Goal: Navigation & Orientation: Find specific page/section

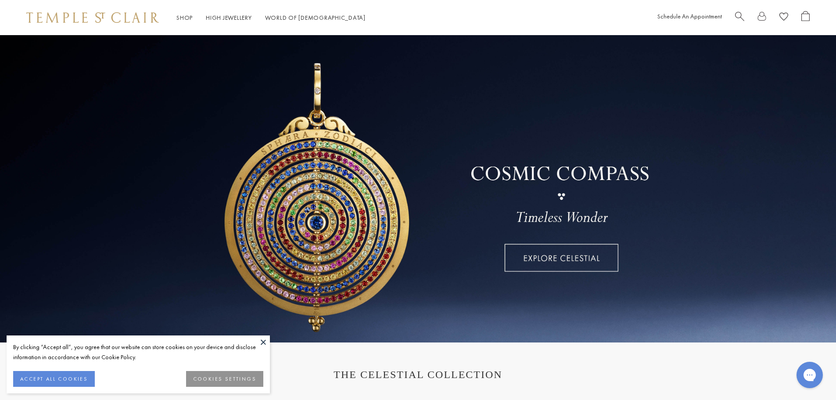
click at [42, 380] on button "ACCEPT ALL COOKIES" at bounding box center [54, 379] width 82 height 16
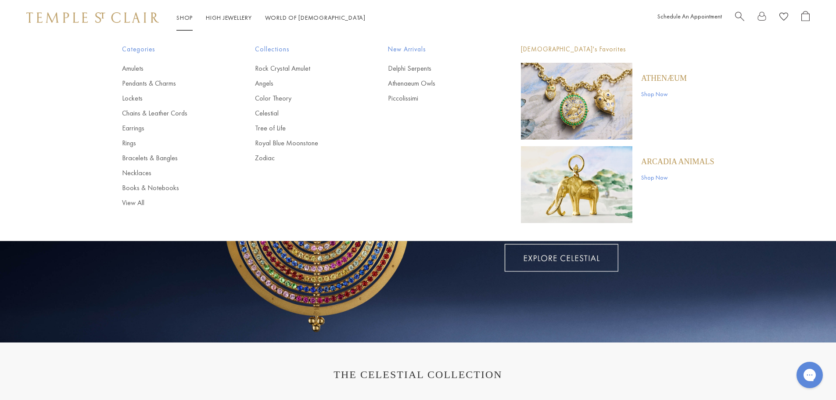
click at [185, 15] on link "Shop Shop" at bounding box center [184, 18] width 16 height 8
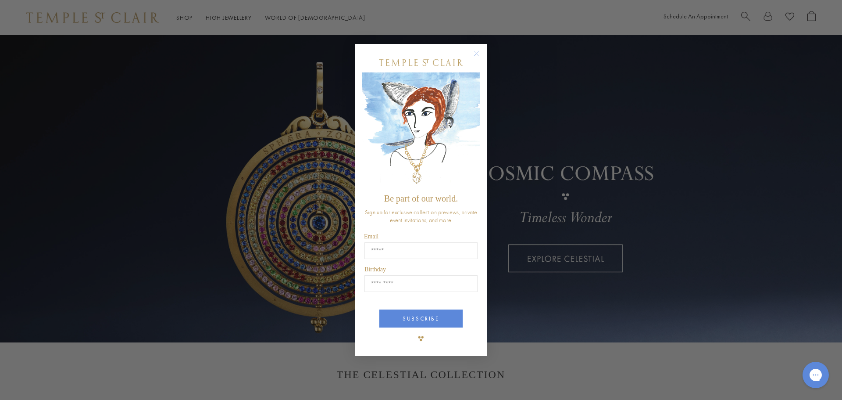
click at [477, 52] on circle "Close dialog" at bounding box center [477, 53] width 11 height 11
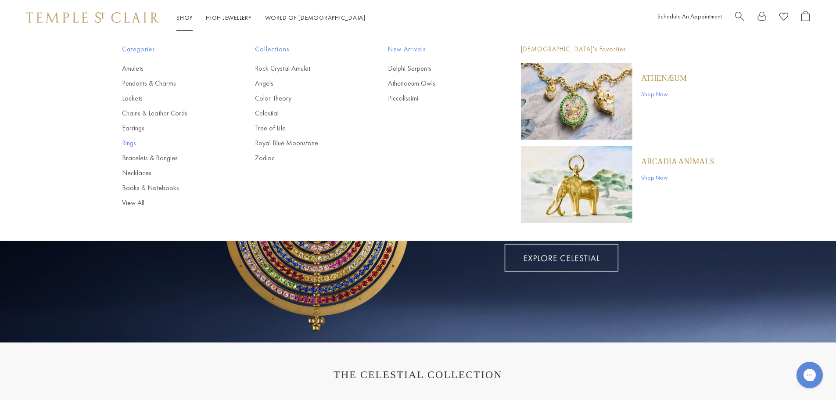
click at [127, 143] on link "Rings" at bounding box center [171, 143] width 98 height 10
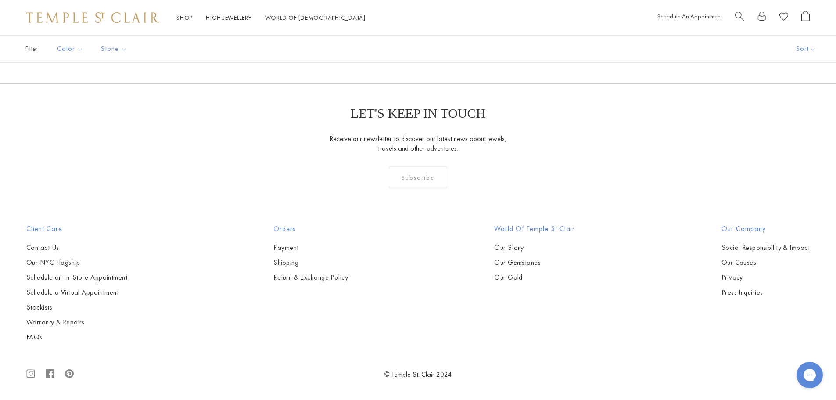
scroll to position [3422, 0]
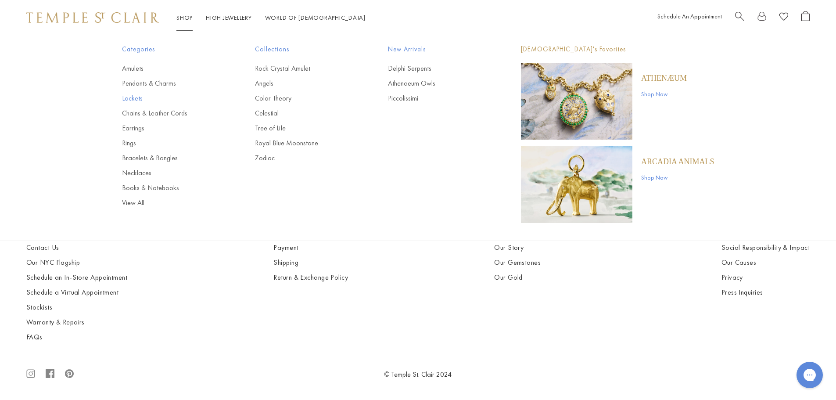
click at [134, 95] on link "Lockets" at bounding box center [171, 98] width 98 height 10
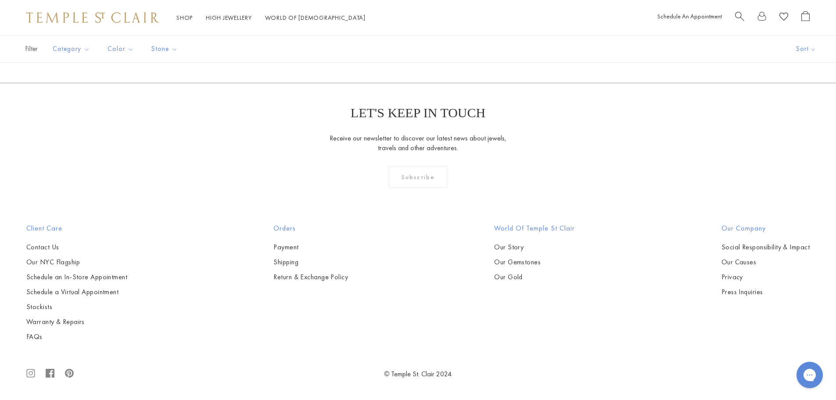
scroll to position [2062, 0]
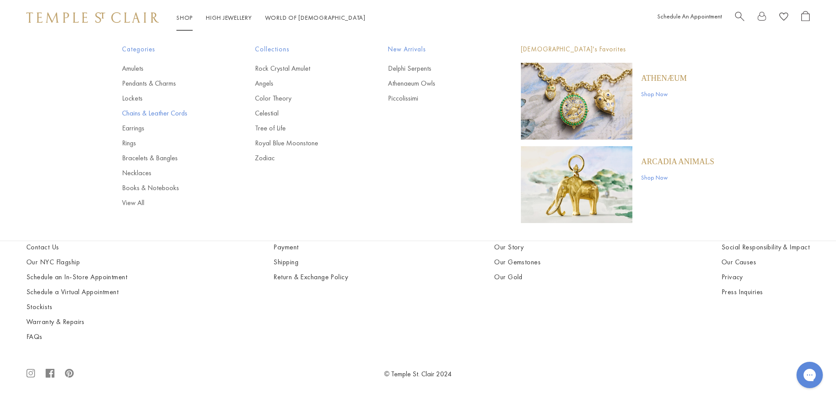
click at [171, 111] on link "Chains & Leather Cords" at bounding box center [171, 113] width 98 height 10
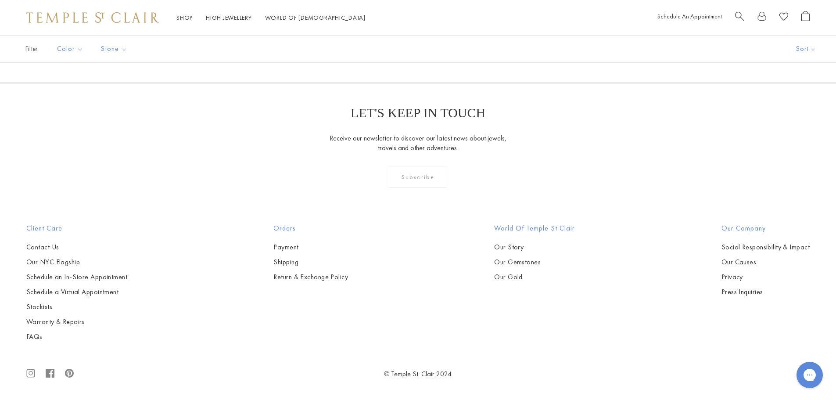
scroll to position [1886, 0]
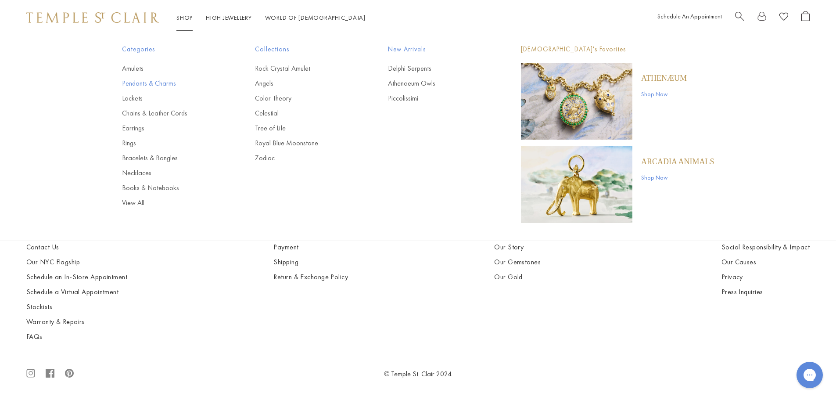
click at [156, 85] on link "Pendants & Charms" at bounding box center [171, 84] width 98 height 10
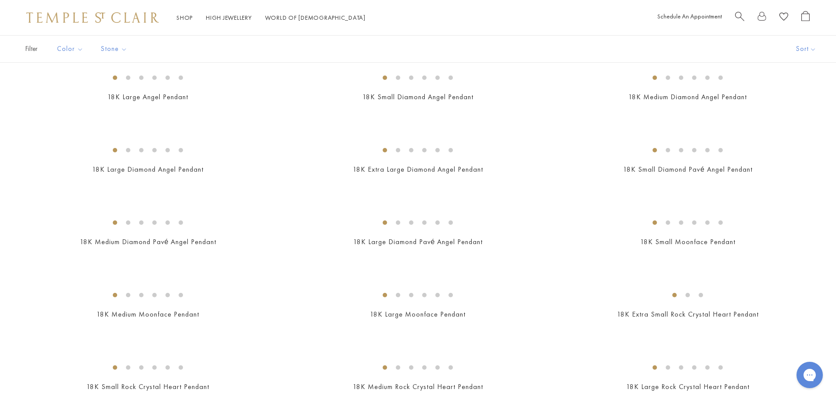
scroll to position [439, 0]
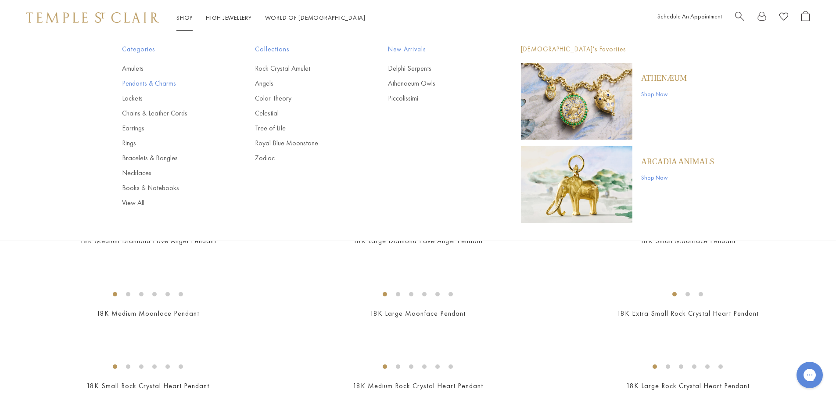
click at [160, 86] on link "Pendants & Charms" at bounding box center [171, 84] width 98 height 10
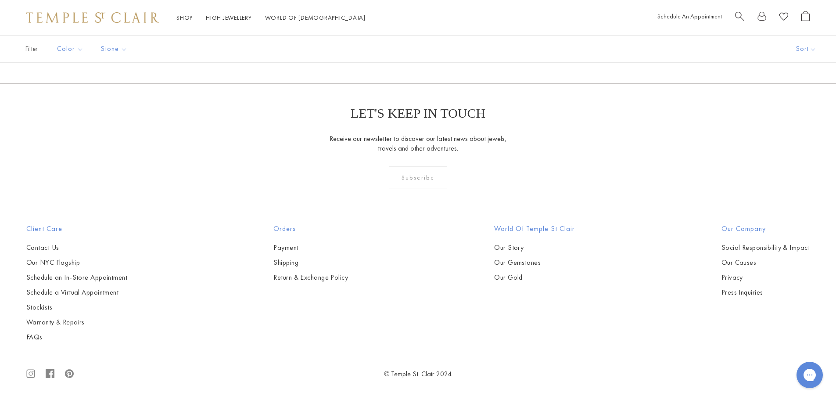
scroll to position [4519, 0]
